Goal: Use online tool/utility: Utilize a website feature to perform a specific function

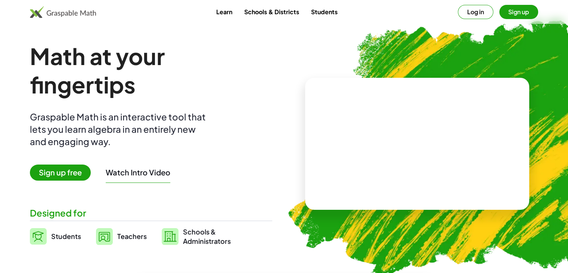
click at [76, 174] on span "Sign up free" at bounding box center [60, 172] width 61 height 16
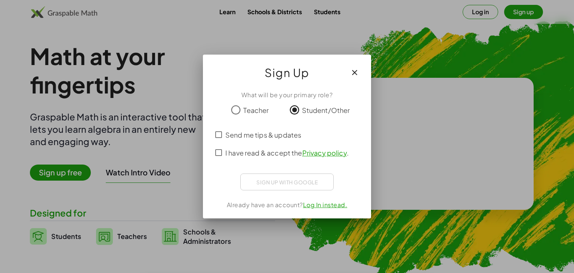
click at [353, 73] on icon "button" at bounding box center [354, 72] width 9 height 9
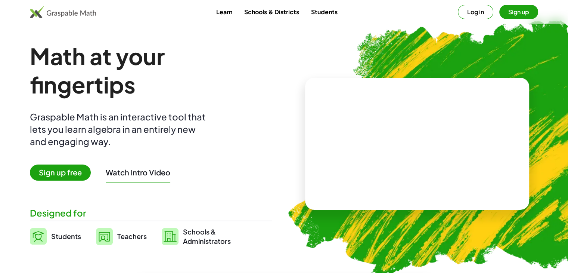
click at [520, 12] on button "Sign up" at bounding box center [518, 12] width 39 height 14
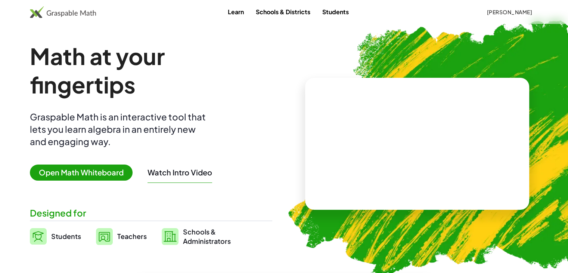
click at [112, 174] on span "Open Math Whiteboard" at bounding box center [81, 172] width 103 height 16
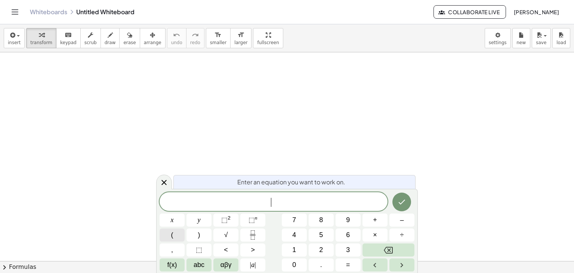
click at [178, 236] on button "(" at bounding box center [171, 234] width 25 height 13
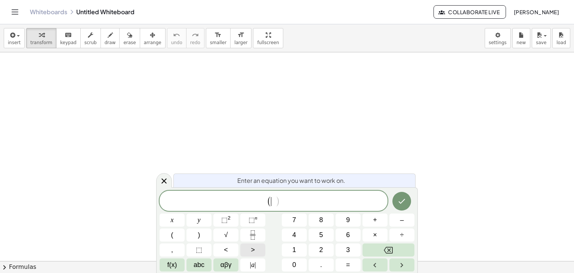
click at [258, 248] on button ">" at bounding box center [252, 249] width 25 height 13
click at [385, 251] on icon "Backspace" at bounding box center [388, 249] width 9 height 9
click at [398, 260] on icon "Right arrow" at bounding box center [401, 264] width 9 height 9
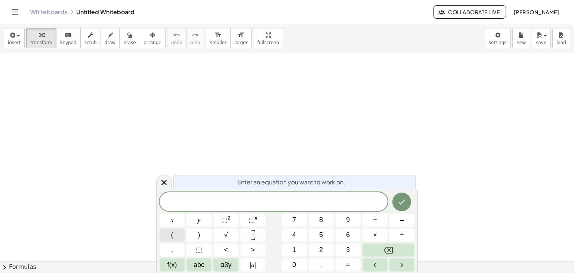
click at [174, 236] on button "(" at bounding box center [171, 234] width 25 height 13
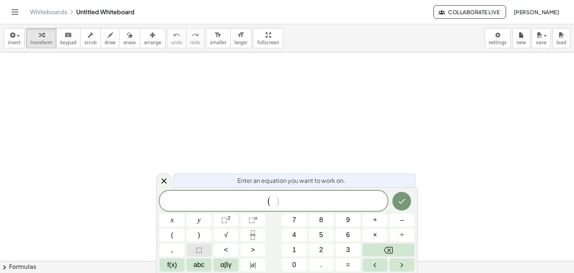
click at [202, 247] on span "⬚" at bounding box center [199, 250] width 6 height 10
click at [396, 251] on button "Backspace" at bounding box center [388, 249] width 52 height 13
click at [198, 252] on span "⬚" at bounding box center [199, 250] width 6 height 10
click at [390, 247] on icon "Backspace" at bounding box center [388, 250] width 9 height 7
drag, startPoint x: 113, startPoint y: 97, endPoint x: 124, endPoint y: 92, distance: 11.9
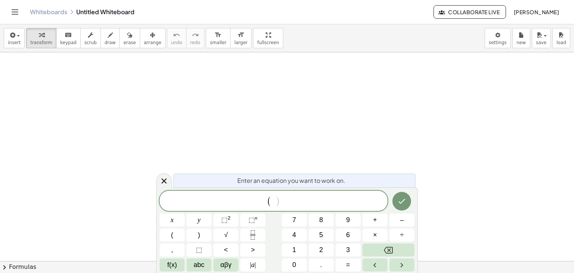
click at [106, 35] on button "draw" at bounding box center [109, 38] width 19 height 20
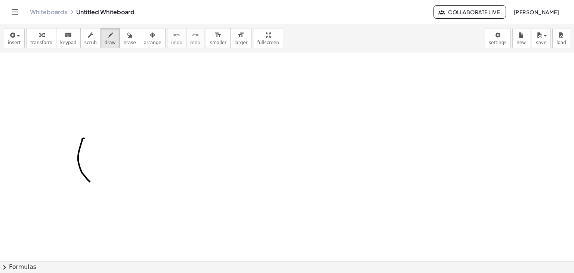
drag, startPoint x: 84, startPoint y: 138, endPoint x: 96, endPoint y: 186, distance: 49.3
drag, startPoint x: 93, startPoint y: 148, endPoint x: 105, endPoint y: 170, distance: 25.4
drag, startPoint x: 96, startPoint y: 173, endPoint x: 193, endPoint y: 137, distance: 103.5
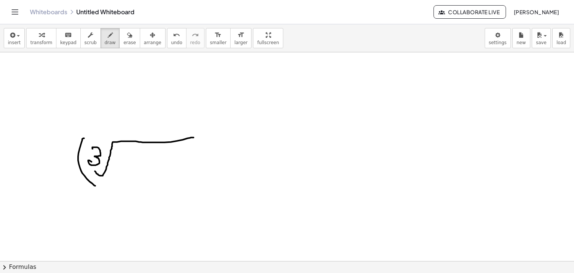
drag, startPoint x: 117, startPoint y: 164, endPoint x: 130, endPoint y: 164, distance: 13.1
drag, startPoint x: 146, startPoint y: 153, endPoint x: 148, endPoint y: 160, distance: 7.6
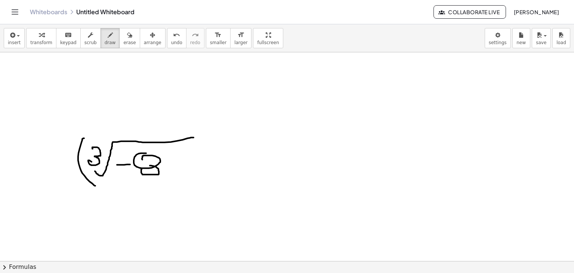
drag, startPoint x: 142, startPoint y: 169, endPoint x: 152, endPoint y: 168, distance: 10.1
drag, startPoint x: 178, startPoint y: 145, endPoint x: 176, endPoint y: 192, distance: 46.3
drag, startPoint x: 191, startPoint y: 141, endPoint x: 191, endPoint y: 152, distance: 11.6
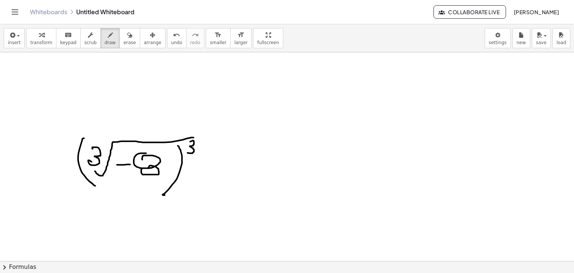
drag, startPoint x: 192, startPoint y: 160, endPoint x: 208, endPoint y: 160, distance: 16.4
drag, startPoint x: 190, startPoint y: 166, endPoint x: 205, endPoint y: 166, distance: 14.9
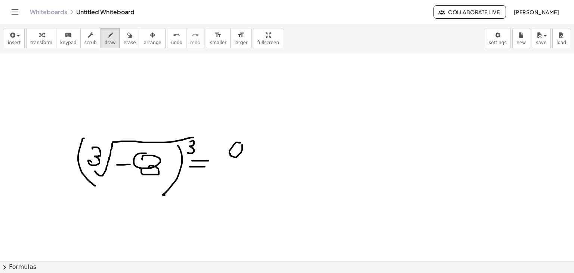
drag, startPoint x: 218, startPoint y: 158, endPoint x: 226, endPoint y: 158, distance: 8.6
click at [60, 45] on span "keypad" at bounding box center [68, 42] width 16 height 5
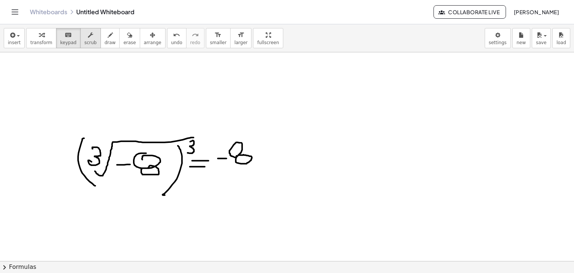
click at [88, 37] on icon "button" at bounding box center [90, 35] width 5 height 9
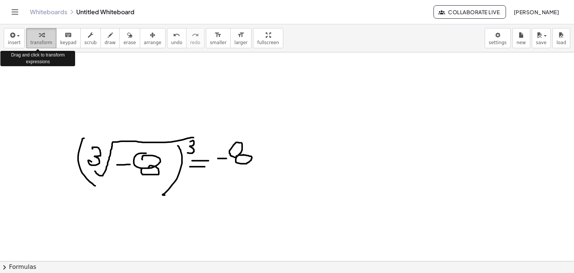
click at [45, 38] on div "button" at bounding box center [41, 34] width 22 height 9
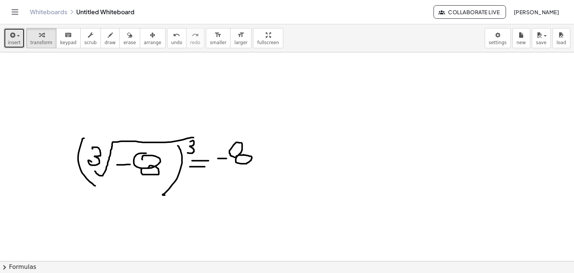
click at [13, 38] on icon "button" at bounding box center [12, 35] width 7 height 9
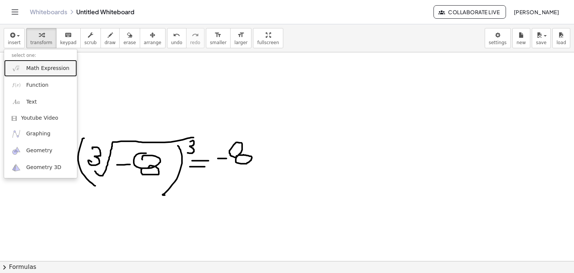
click at [38, 69] on span "Math Expression" at bounding box center [47, 68] width 43 height 7
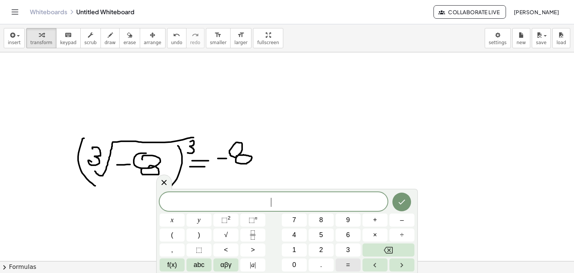
click at [342, 268] on button "=" at bounding box center [347, 264] width 25 height 13
click at [382, 245] on button "Backspace" at bounding box center [388, 249] width 52 height 13
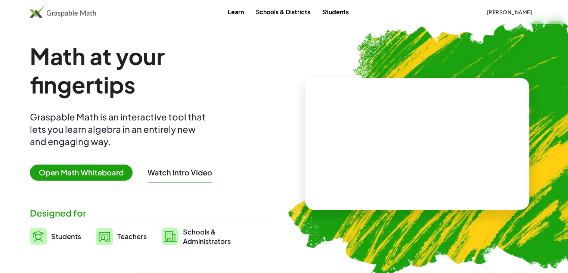
click at [81, 171] on span "Open Math Whiteboard" at bounding box center [81, 172] width 103 height 16
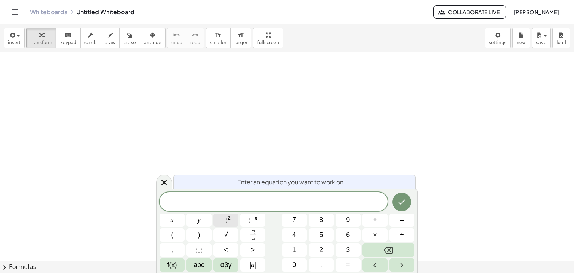
click at [231, 218] on button "⬚ 2" at bounding box center [225, 219] width 25 height 13
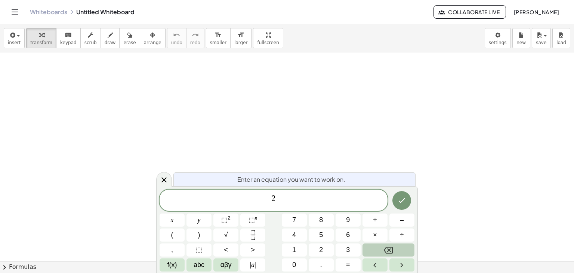
click at [378, 250] on button "Backspace" at bounding box center [388, 249] width 52 height 13
click at [386, 248] on icon "Backspace" at bounding box center [388, 249] width 9 height 9
click at [385, 248] on icon "Backspace" at bounding box center [388, 249] width 9 height 9
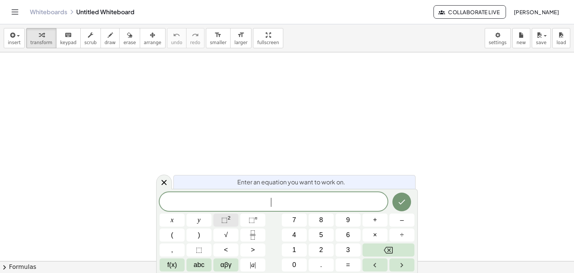
click at [233, 220] on button "⬚ 2" at bounding box center [225, 219] width 25 height 13
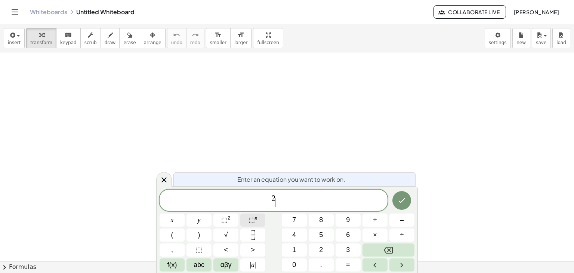
click at [255, 219] on sup "n" at bounding box center [256, 218] width 3 height 6
click at [378, 247] on button "Backspace" at bounding box center [388, 249] width 52 height 13
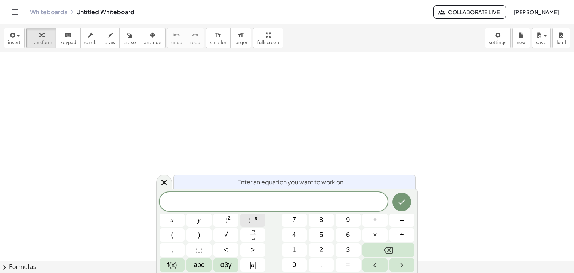
click at [253, 223] on span "⬚" at bounding box center [251, 219] width 6 height 7
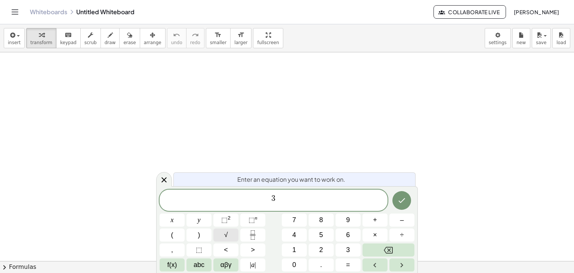
click at [229, 233] on button "√" at bounding box center [225, 234] width 25 height 13
click at [225, 220] on span "⬚" at bounding box center [224, 219] width 6 height 7
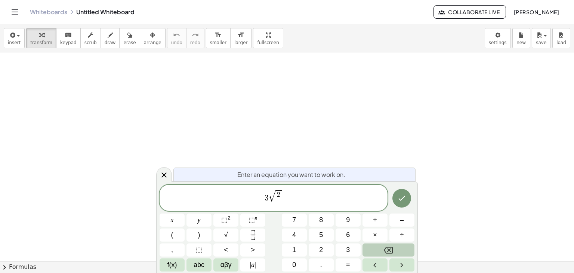
click at [379, 248] on button "Backspace" at bounding box center [388, 249] width 52 height 13
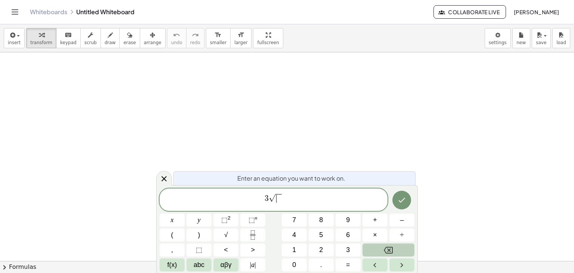
click at [378, 248] on button "Backspace" at bounding box center [388, 249] width 52 height 13
click at [223, 221] on span "⬚" at bounding box center [224, 219] width 6 height 7
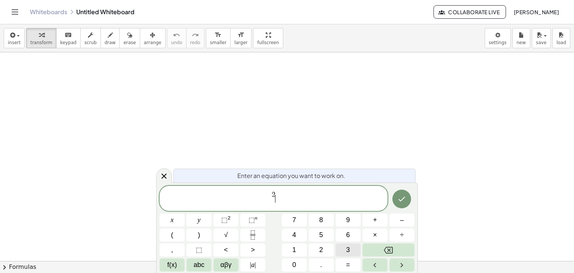
click at [343, 244] on button "3" at bounding box center [347, 249] width 25 height 13
click at [384, 248] on icon "Backspace" at bounding box center [388, 249] width 9 height 9
click at [383, 248] on button "Backspace" at bounding box center [388, 249] width 52 height 13
click at [382, 248] on button "Backspace" at bounding box center [388, 249] width 52 height 13
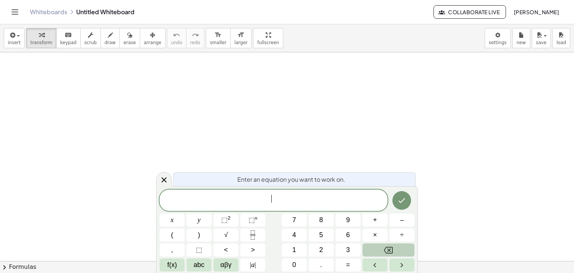
click at [382, 248] on button "Backspace" at bounding box center [388, 249] width 52 height 13
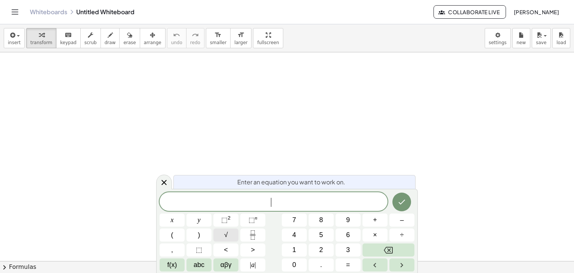
click at [226, 234] on span "√" at bounding box center [226, 235] width 4 height 10
click at [268, 198] on span "√" at bounding box center [269, 201] width 7 height 9
click at [229, 218] on sup "2" at bounding box center [228, 218] width 3 height 6
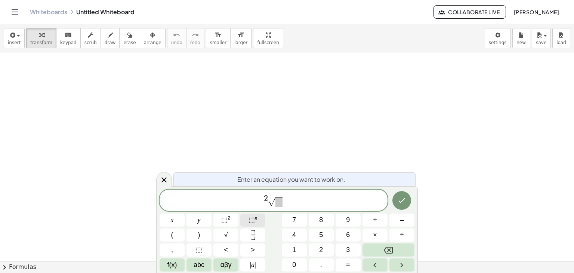
click at [251, 220] on span "⬚" at bounding box center [251, 219] width 6 height 7
click at [348, 246] on span "3" at bounding box center [348, 250] width 4 height 10
click at [266, 200] on span "3" at bounding box center [268, 198] width 4 height 8
click at [278, 205] on span "​" at bounding box center [278, 202] width 7 height 10
click at [189, 237] on button ")" at bounding box center [198, 234] width 25 height 13
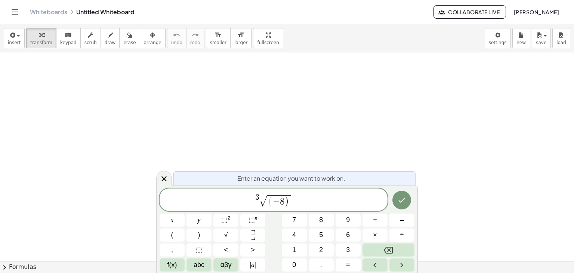
click at [253, 199] on span "​ 3 √ ( − 8 )" at bounding box center [273, 200] width 228 height 15
click at [164, 233] on button "(" at bounding box center [171, 234] width 25 height 13
click at [296, 199] on span "( 3 √ ( − 8 ) ) ​" at bounding box center [273, 199] width 228 height 16
click at [289, 201] on span "( − 8 )" at bounding box center [279, 200] width 24 height 12
click at [257, 220] on button "⬚ n" at bounding box center [252, 219] width 25 height 13
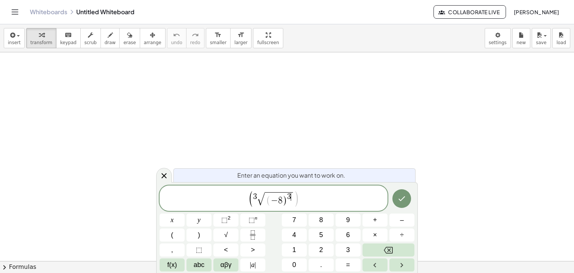
click at [291, 201] on span "( − 8 ) 3 ​" at bounding box center [278, 199] width 28 height 14
click at [353, 263] on button "=" at bounding box center [347, 264] width 25 height 13
click at [406, 216] on button "–" at bounding box center [401, 219] width 25 height 13
click at [318, 219] on button "8" at bounding box center [321, 219] width 25 height 13
click at [397, 197] on icon "Done" at bounding box center [401, 198] width 9 height 9
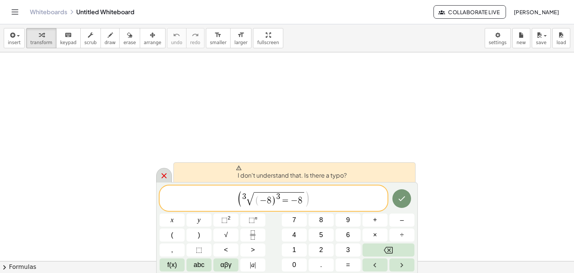
click at [167, 174] on icon at bounding box center [163, 175] width 9 height 9
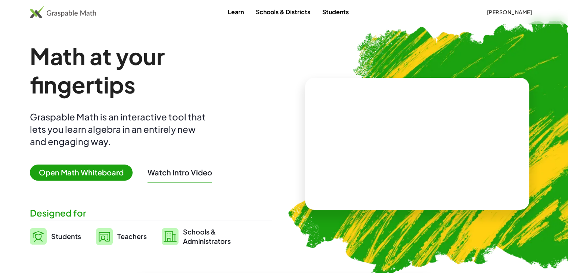
click at [520, 11] on span "[PERSON_NAME]" at bounding box center [510, 12] width 46 height 7
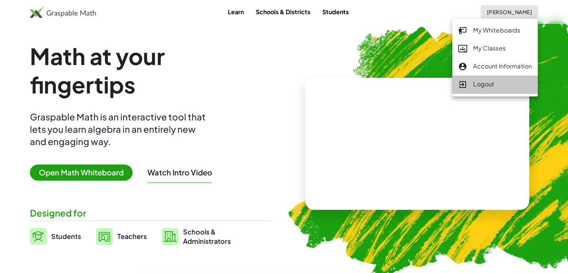
click at [482, 83] on div "Logout" at bounding box center [495, 85] width 74 height 10
